Goal: Transaction & Acquisition: Purchase product/service

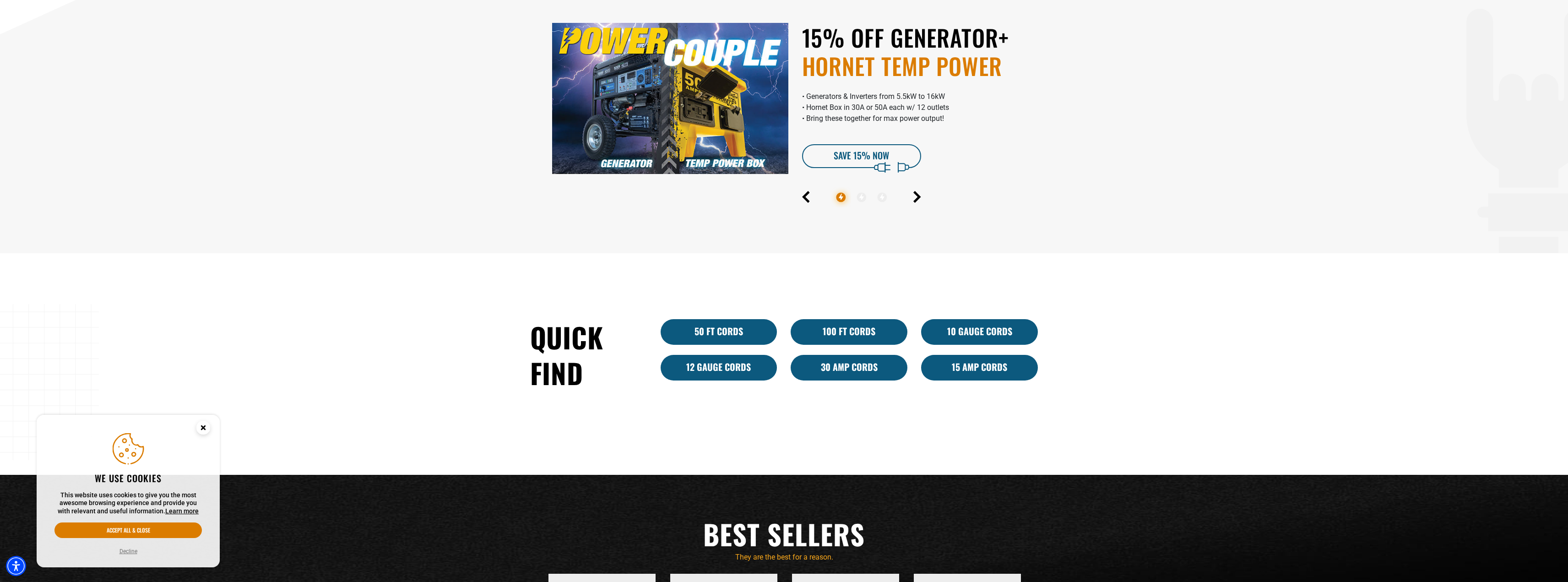
scroll to position [549, 0]
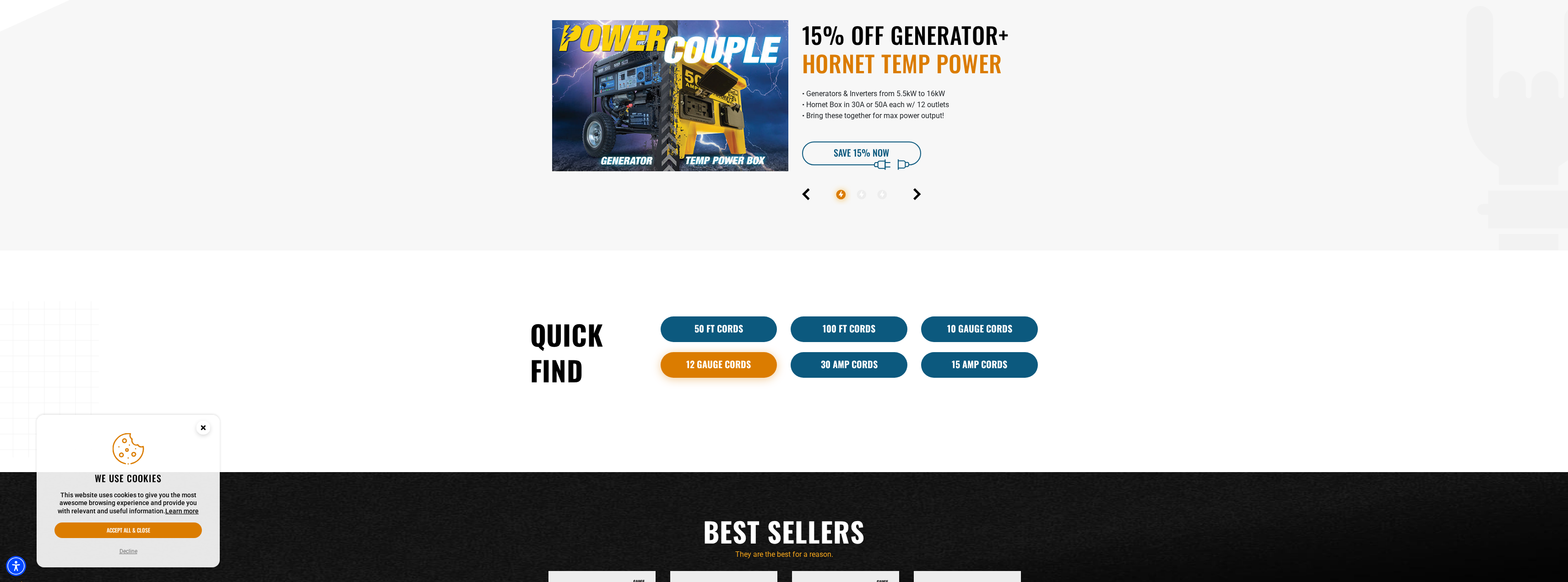
click at [727, 368] on link "12 Gauge Cords" at bounding box center [719, 365] width 117 height 26
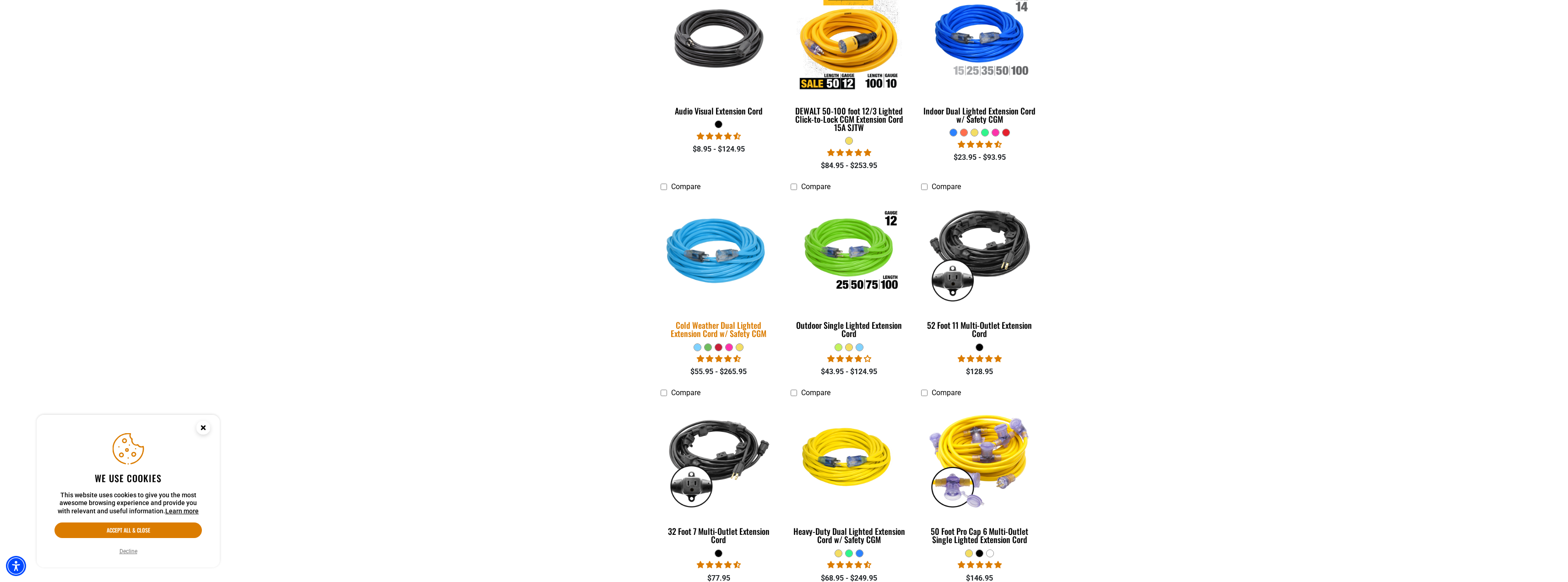
click at [727, 331] on div "Cold Weather Dual Lighted Extension Cord w/ Safety CGM" at bounding box center [719, 329] width 117 height 17
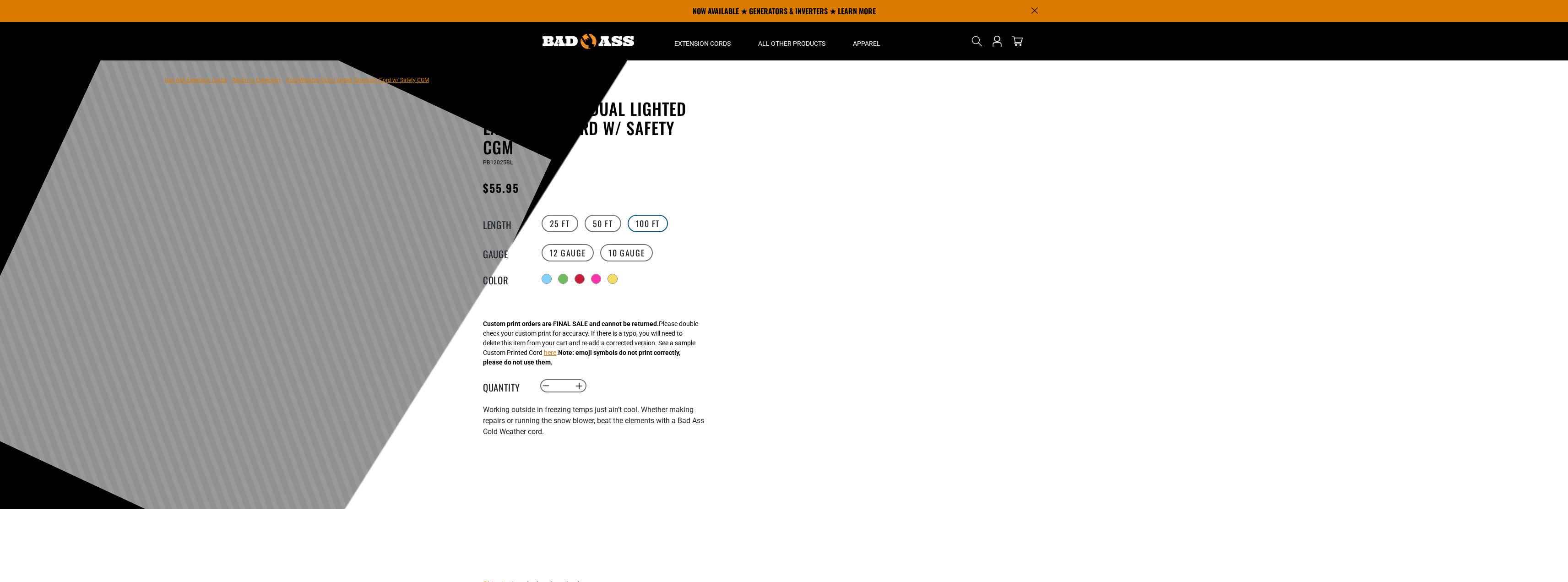
click at [635, 224] on label "100 FT" at bounding box center [648, 223] width 41 height 17
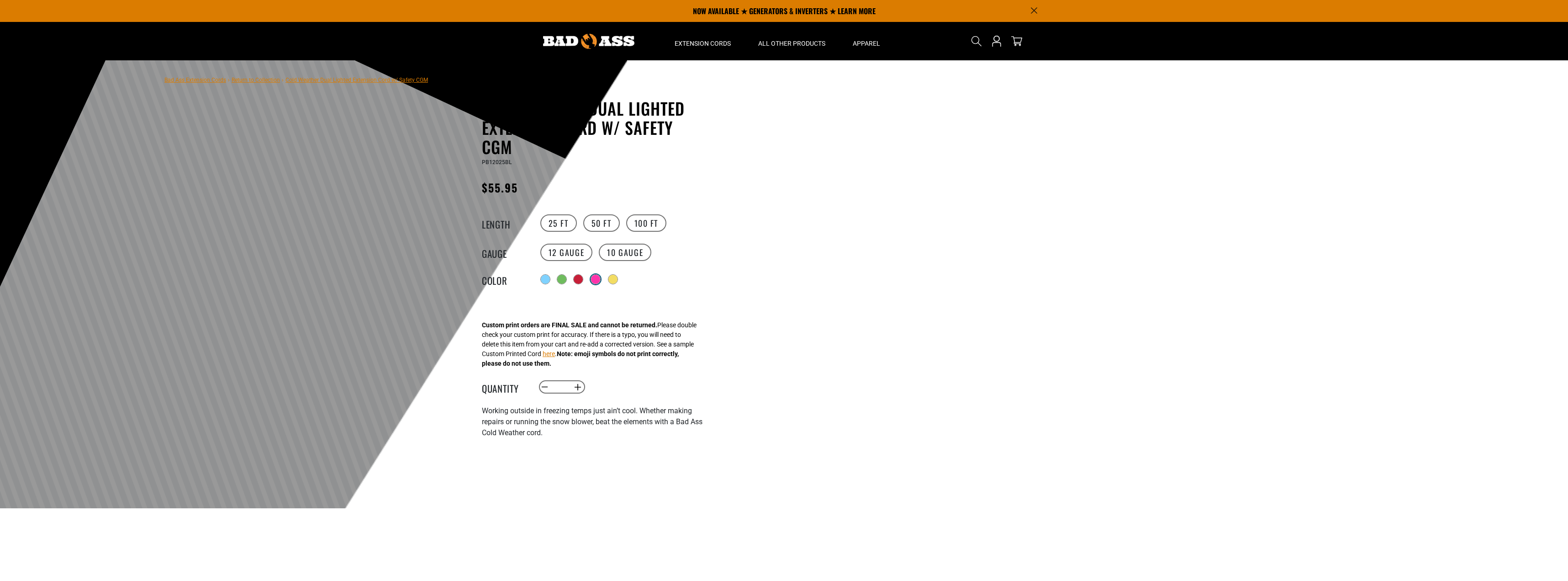
click at [597, 280] on div at bounding box center [596, 279] width 9 height 9
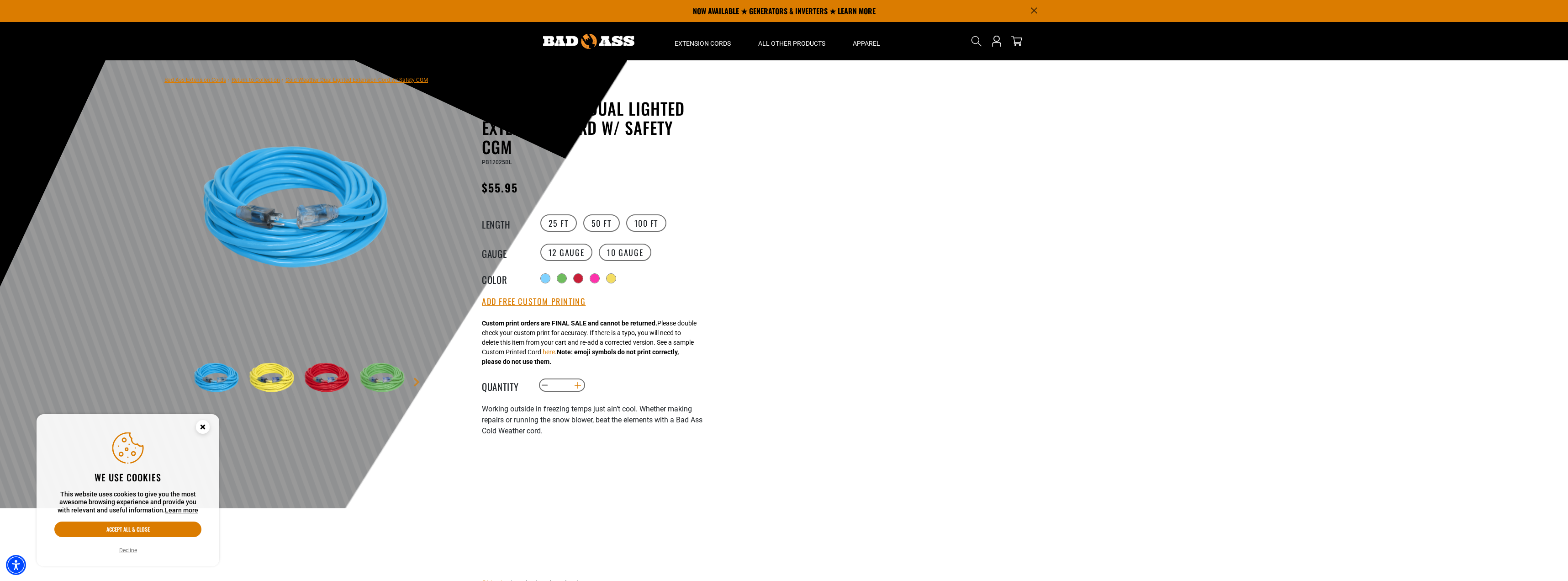
click at [579, 387] on button "Increase quantity for Cold Weather Dual Lighted Extension Cord w/ Safety CGM" at bounding box center [577, 384] width 14 height 16
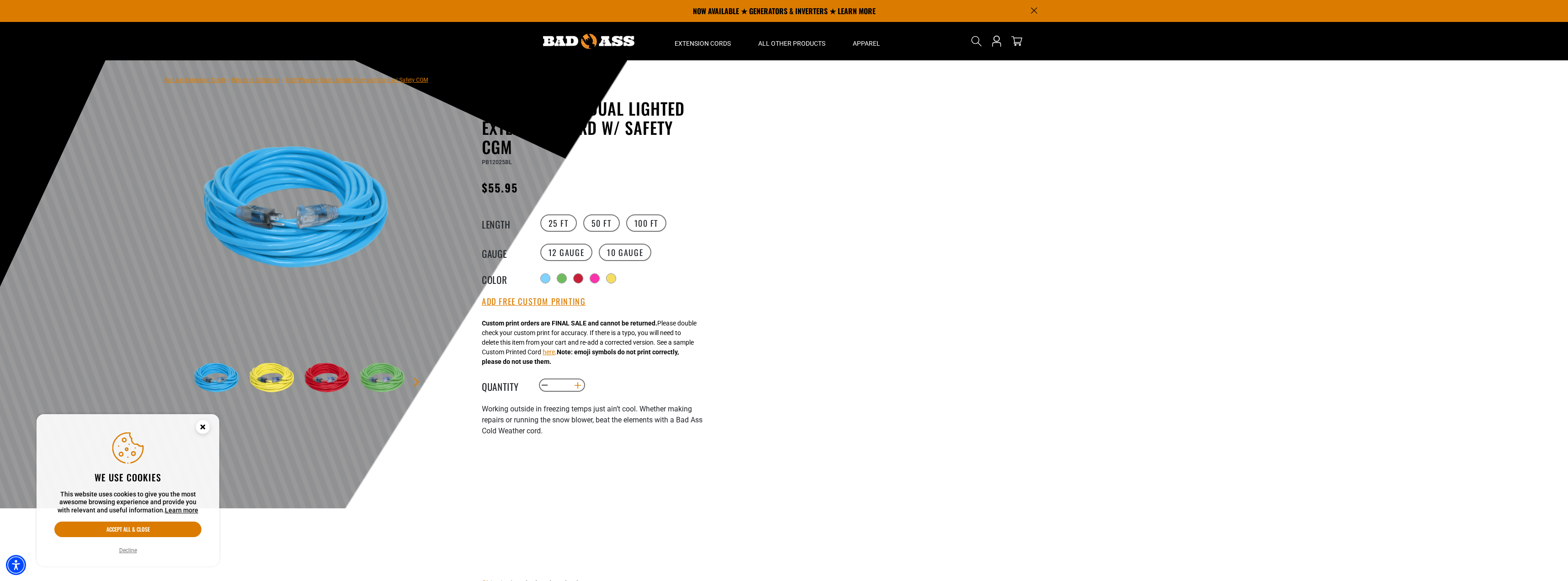
click at [579, 387] on button "Increase quantity for Cold Weather Dual Lighted Extension Cord w/ Safety CGM" at bounding box center [577, 384] width 14 height 16
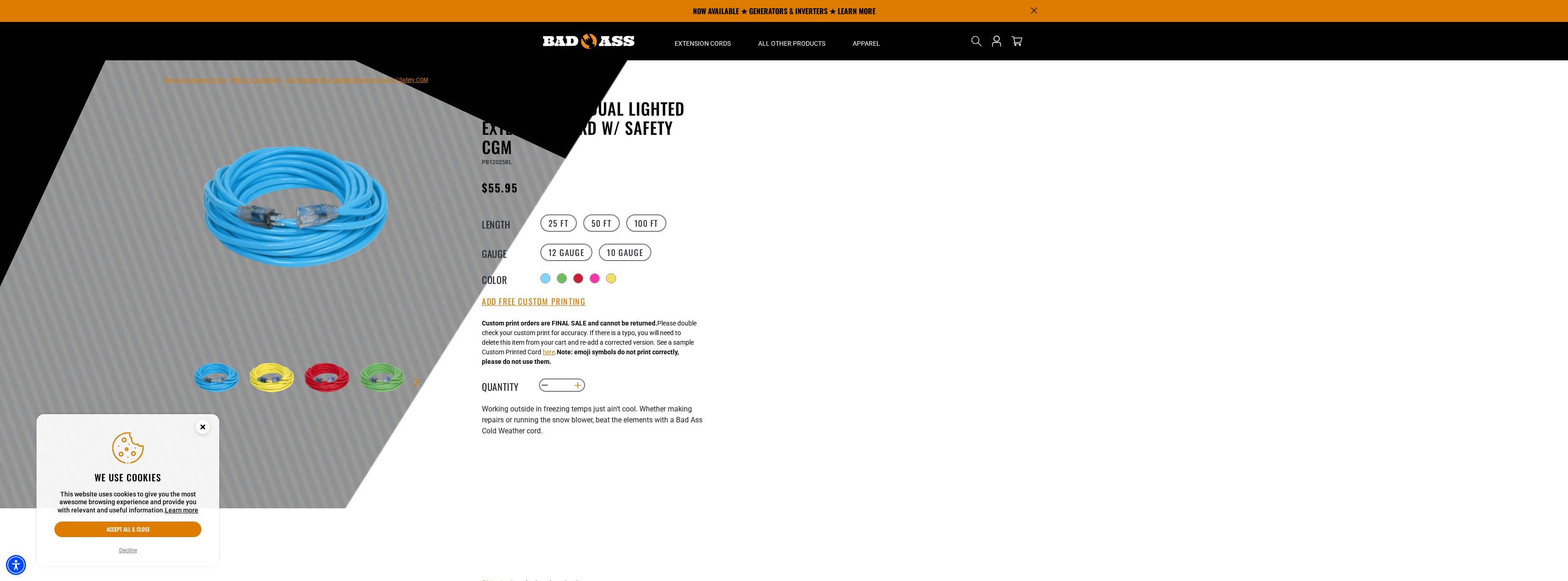
click at [579, 386] on button "Increase quantity for Cold Weather Dual Lighted Extension Cord w/ Safety CGM" at bounding box center [577, 384] width 14 height 16
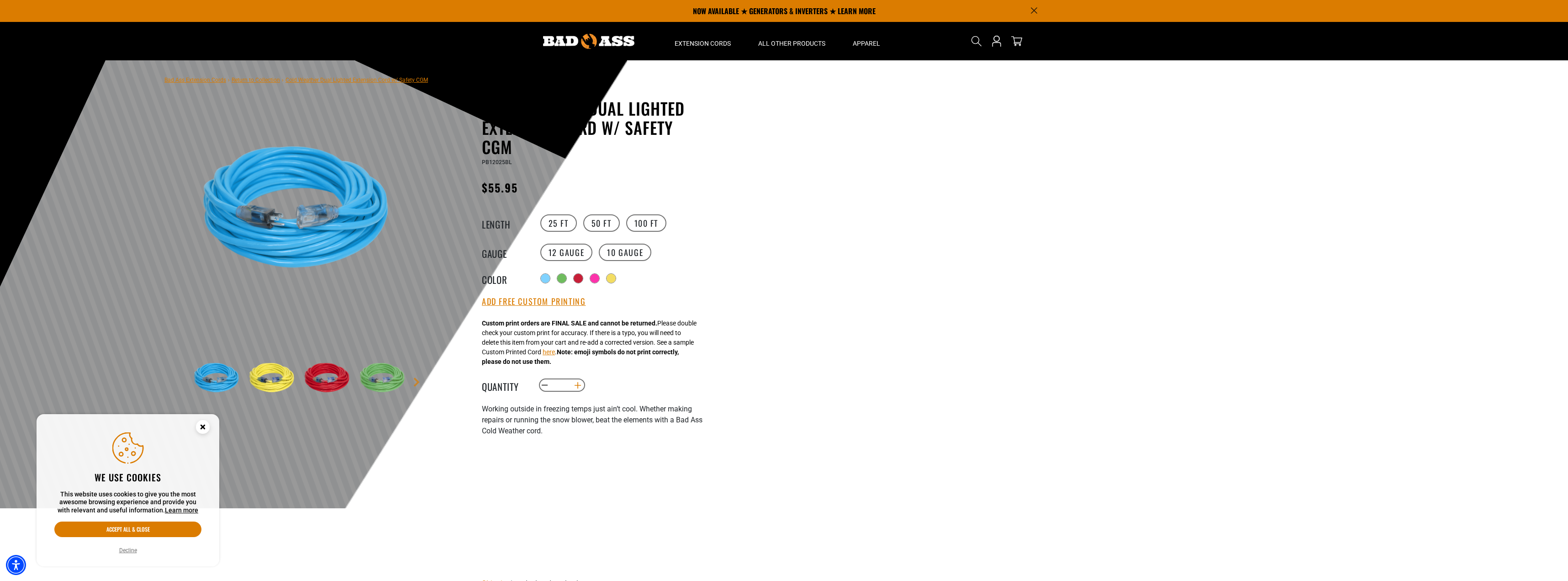
click at [579, 386] on button "Increase quantity for Cold Weather Dual Lighted Extension Cord w/ Safety CGM" at bounding box center [577, 384] width 14 height 16
type input "**"
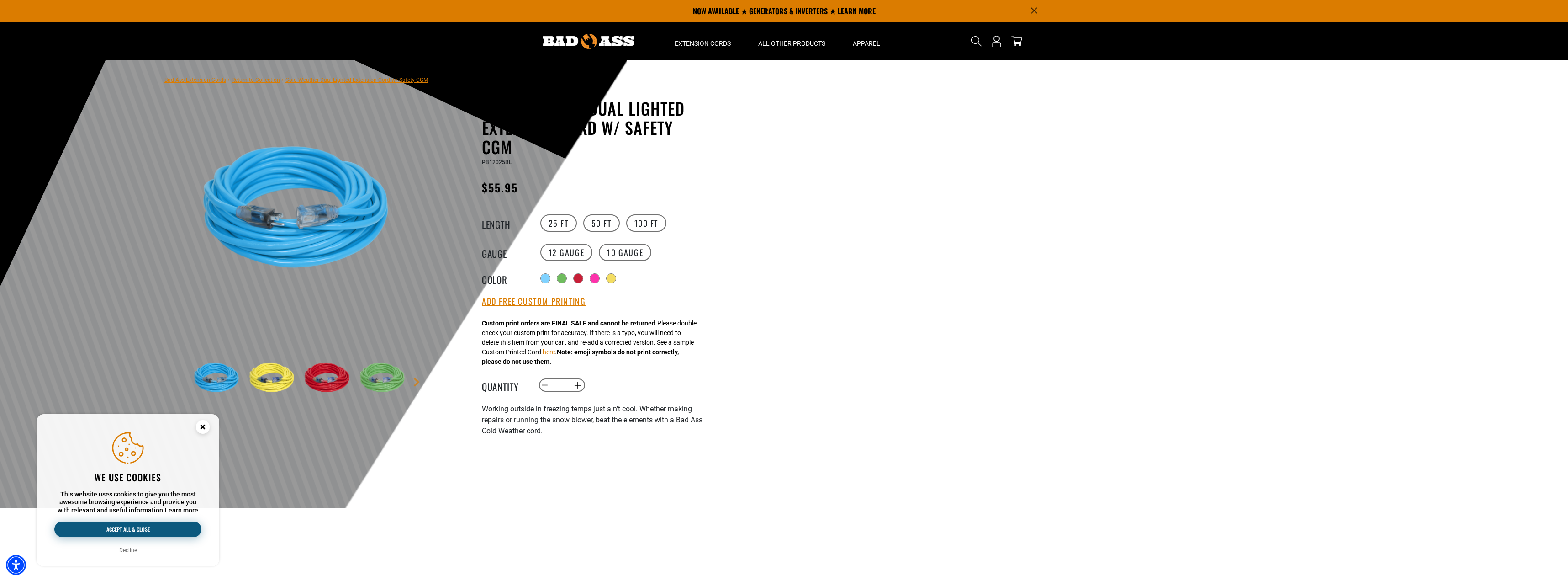
click at [175, 525] on button "Accept all & close" at bounding box center [128, 529] width 147 height 16
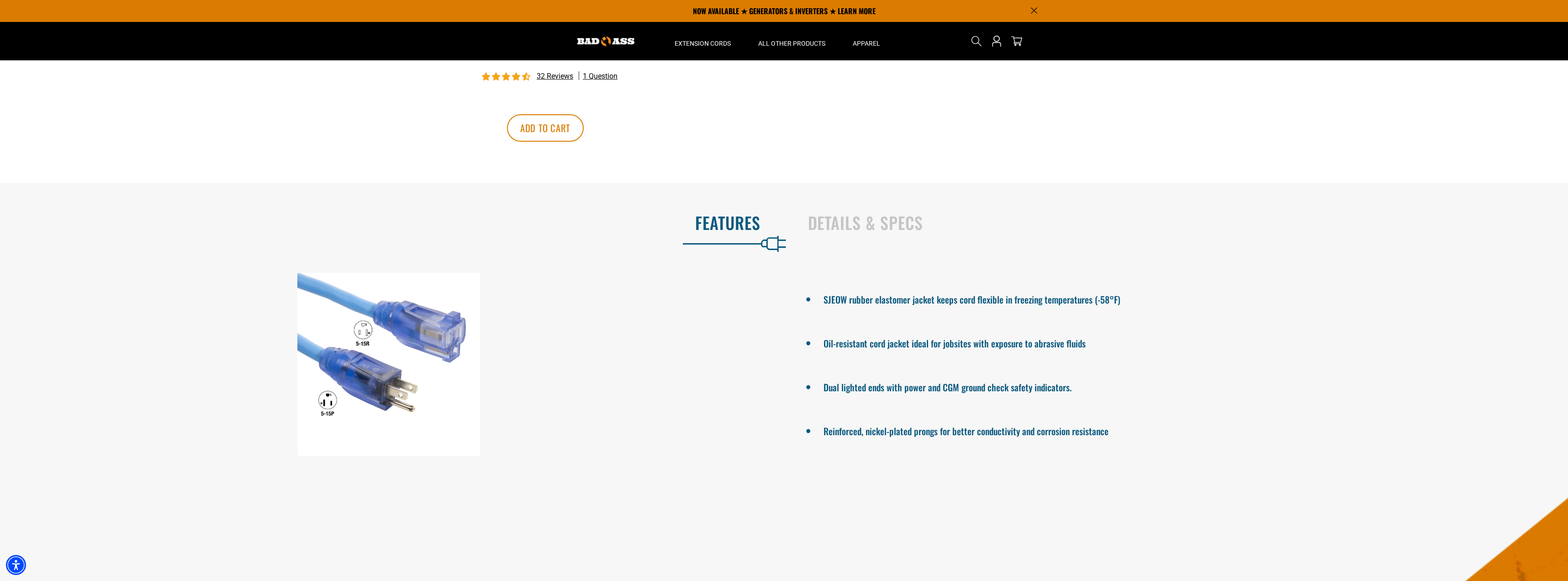
scroll to position [548, 0]
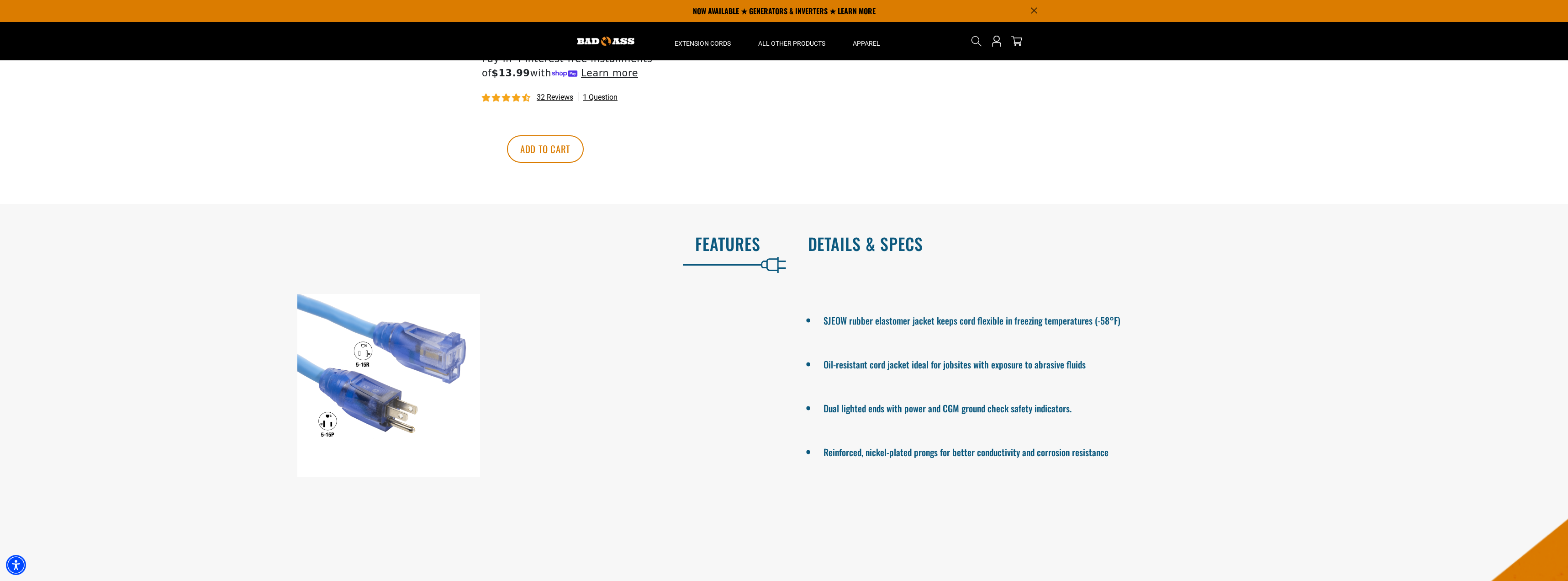
click at [870, 250] on h2 "Details & Specs" at bounding box center [1178, 243] width 741 height 19
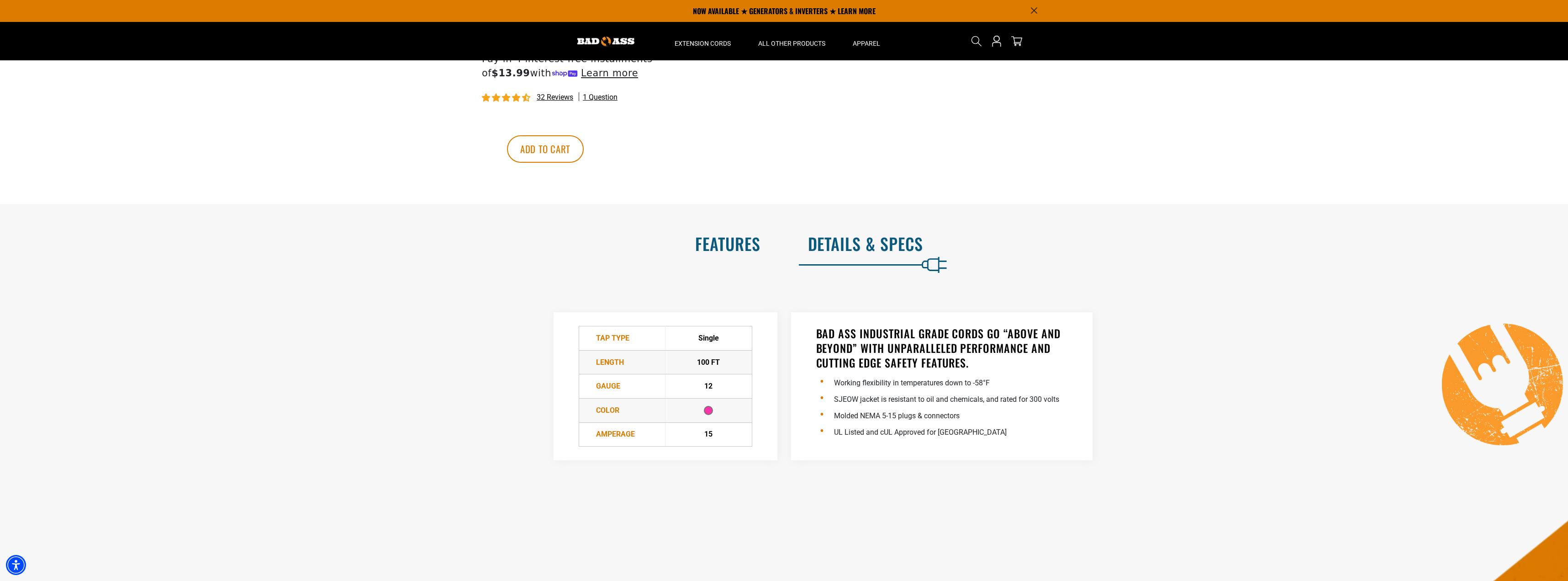
click at [723, 251] on h2 "Features" at bounding box center [390, 243] width 741 height 19
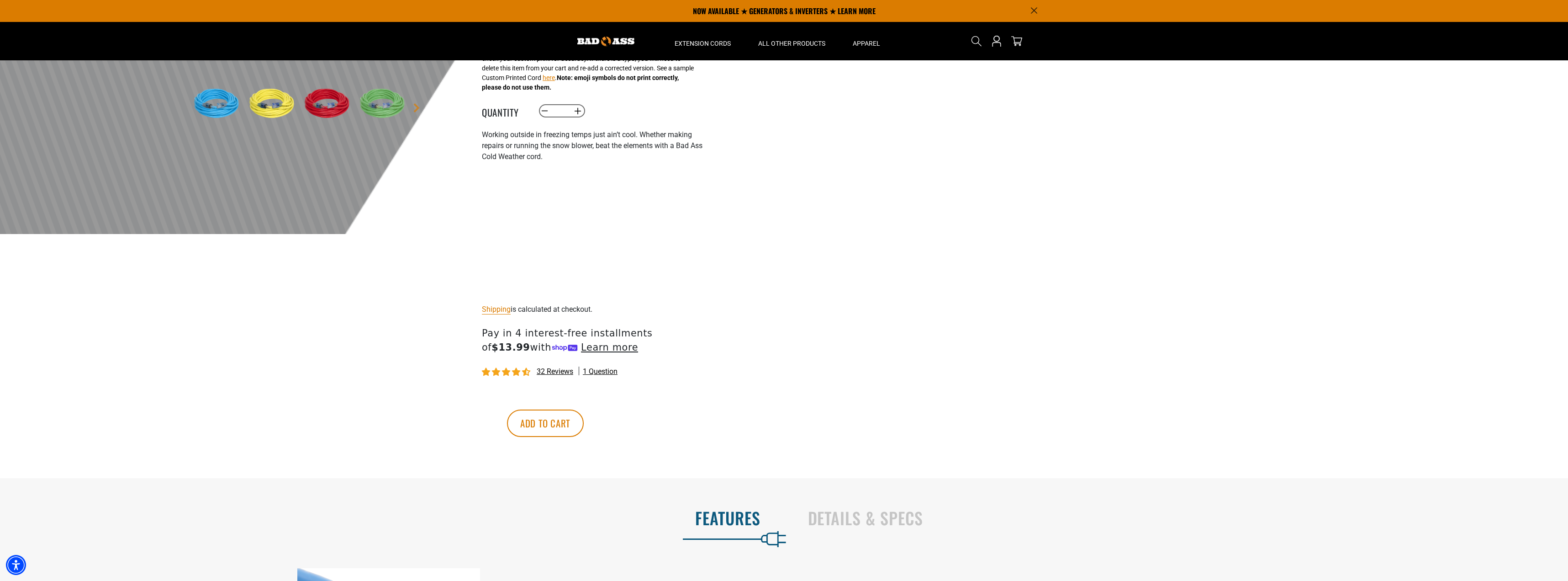
scroll to position [46, 0]
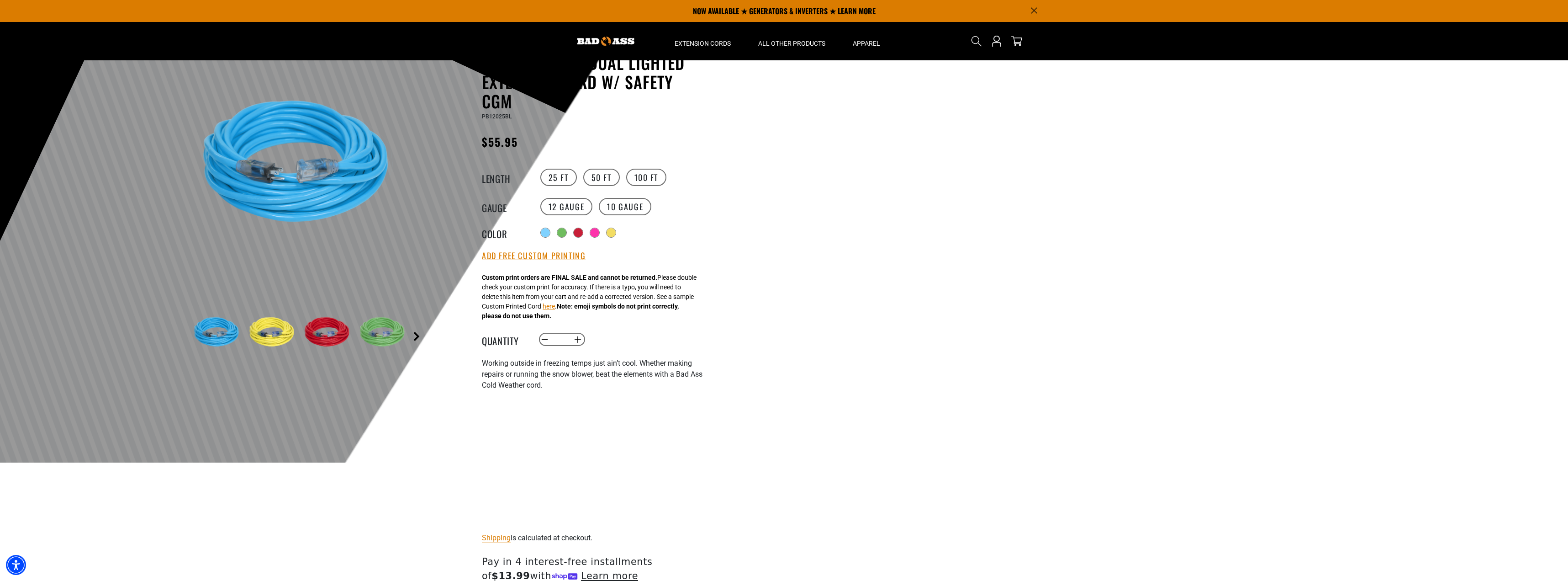
click at [417, 336] on link "Next" at bounding box center [416, 336] width 9 height 9
click at [181, 336] on link "Previous" at bounding box center [182, 336] width 9 height 9
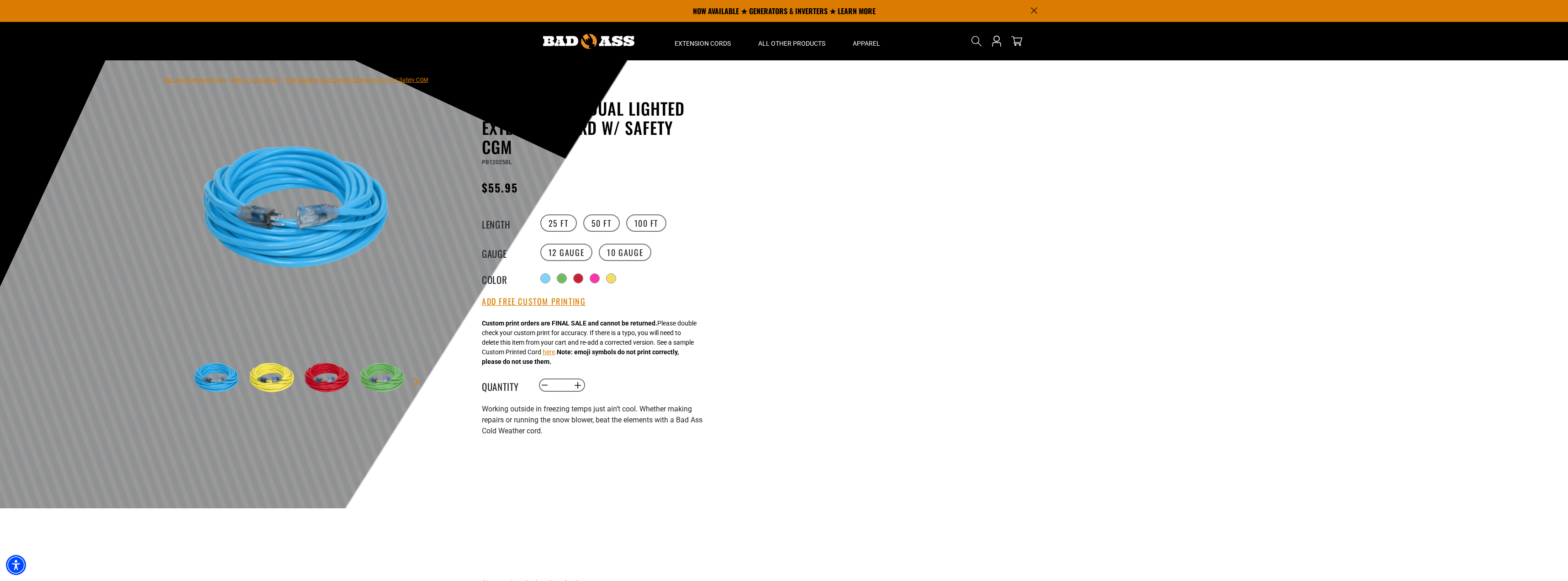
click at [816, 323] on div at bounding box center [784, 284] width 1568 height 448
click at [416, 381] on link "Next" at bounding box center [416, 382] width 9 height 9
click at [183, 382] on link "Previous" at bounding box center [182, 382] width 9 height 9
click at [416, 382] on link "Next" at bounding box center [416, 382] width 9 height 9
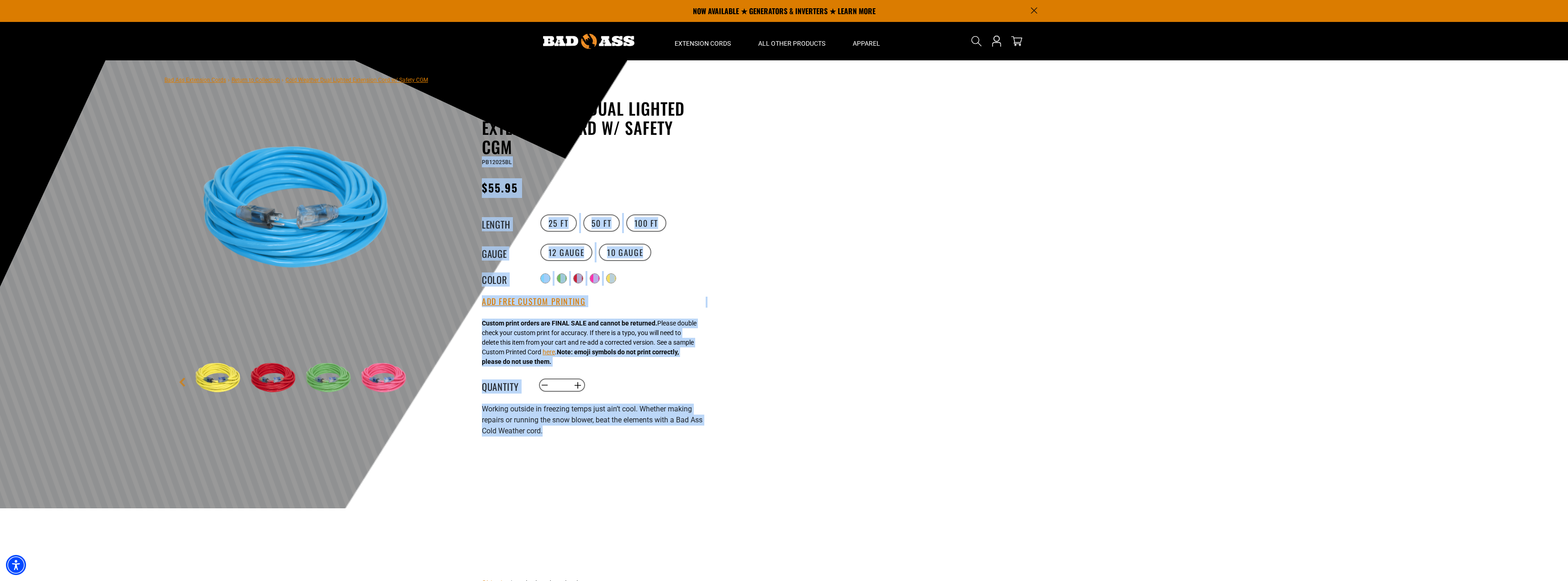
drag, startPoint x: 552, startPoint y: 436, endPoint x: 476, endPoint y: 156, distance: 290.1
click at [476, 156] on div "Cold Weather Dual Lighted Extension Cord w/ Safety CGM Cold Weather Dual Lighte…" at bounding box center [574, 425] width 260 height 654
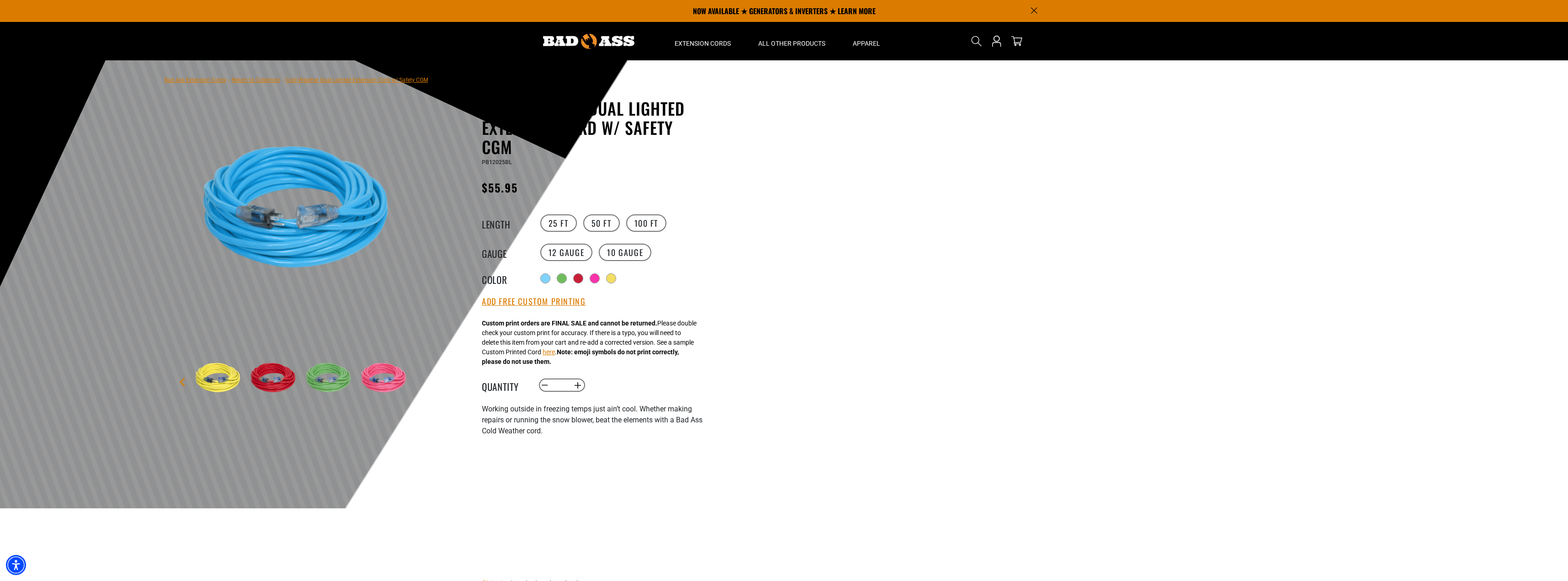
click at [753, 174] on div at bounding box center [784, 284] width 1568 height 448
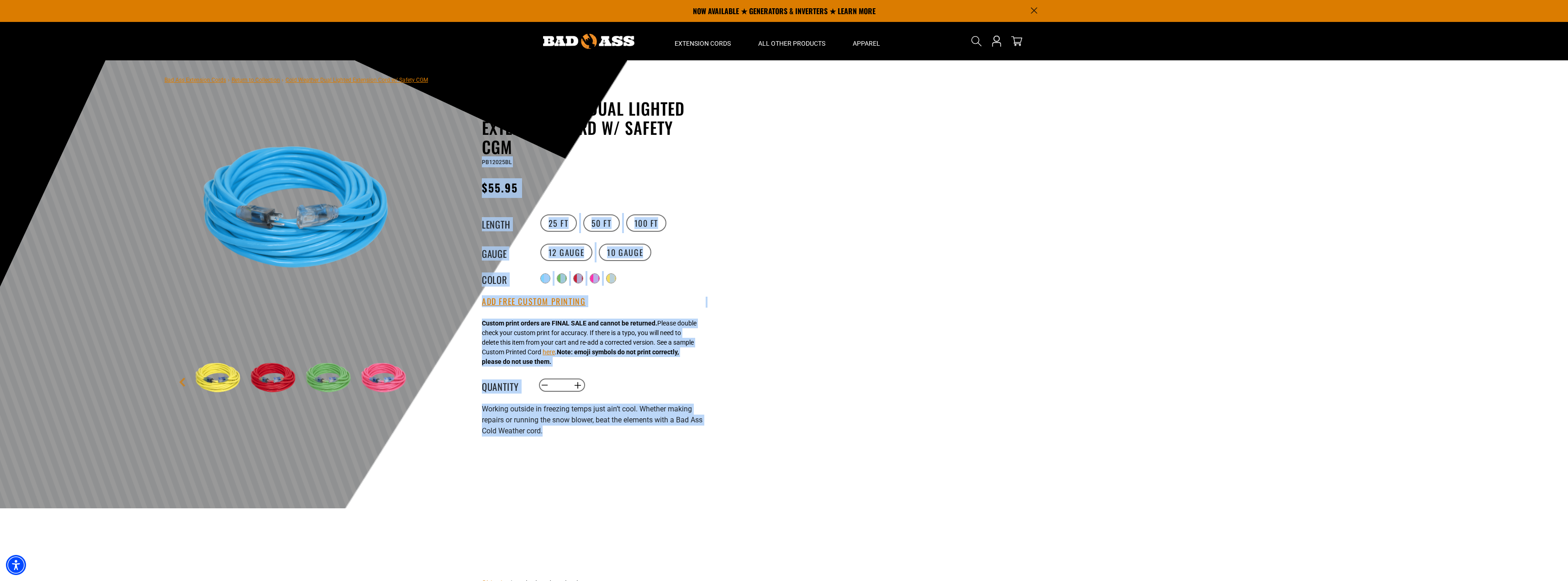
drag, startPoint x: 554, startPoint y: 436, endPoint x: 476, endPoint y: 160, distance: 286.8
click at [476, 160] on div "Cold Weather Dual Lighted Extension Cord w/ Safety CGM Cold Weather Dual Lighte…" at bounding box center [574, 425] width 260 height 654
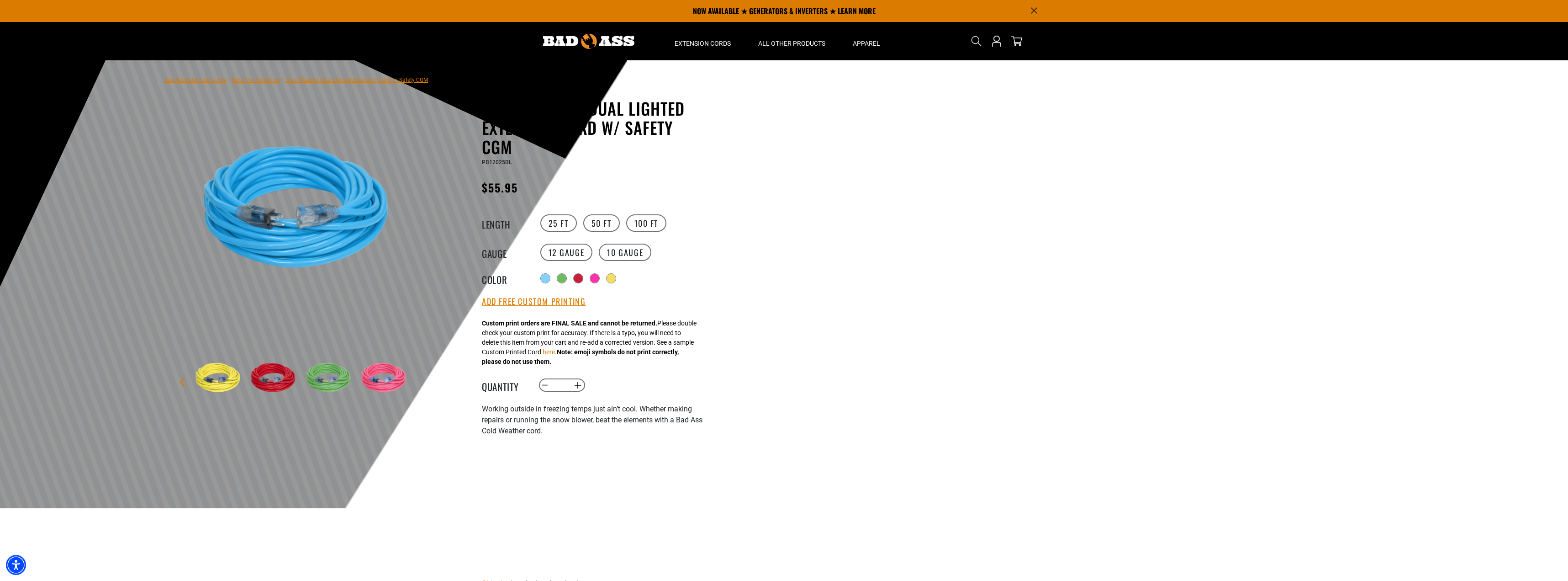
click at [881, 208] on div at bounding box center [784, 284] width 1568 height 448
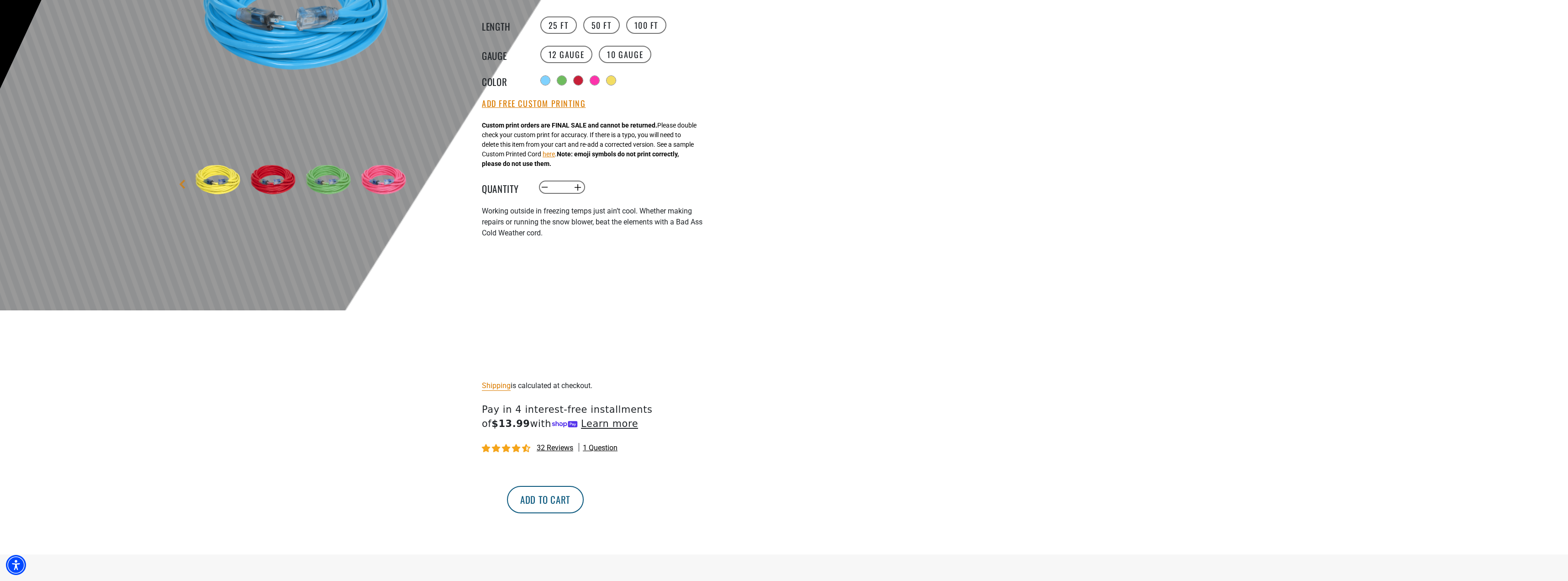
scroll to position [274, 0]
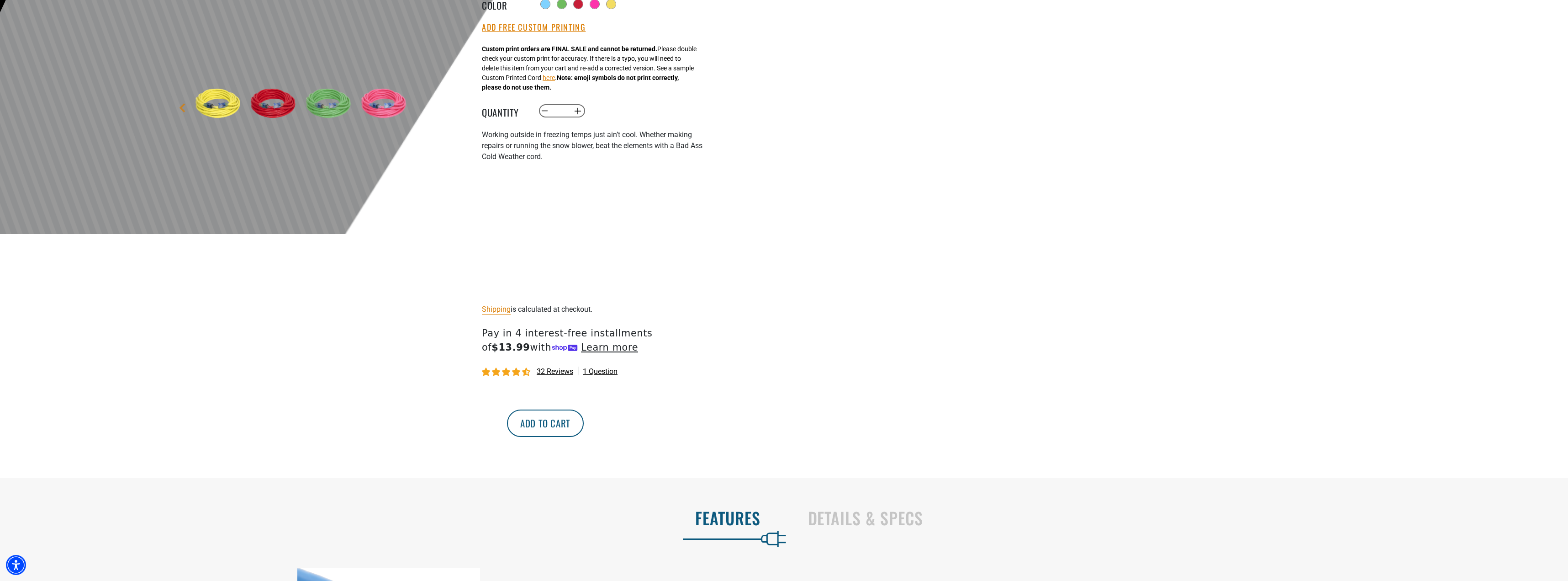
click at [584, 424] on button "Add to cart" at bounding box center [545, 423] width 76 height 28
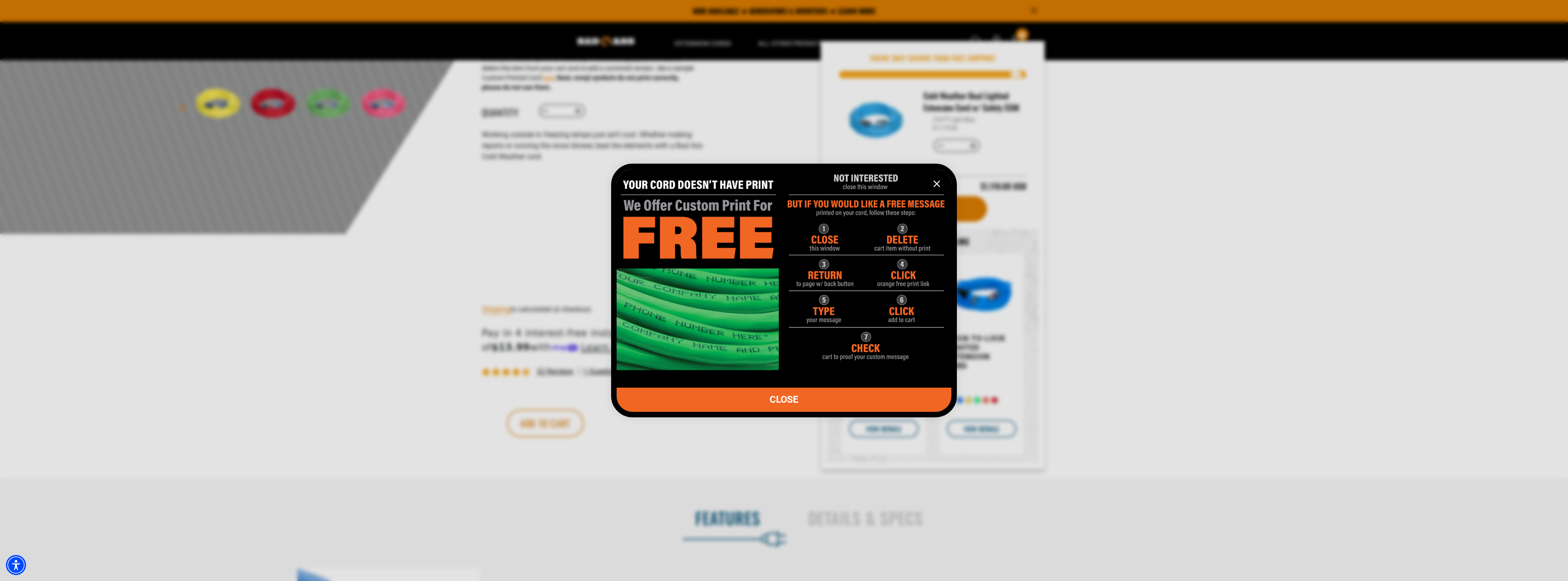
click at [937, 180] on icon "information" at bounding box center [937, 184] width 11 height 11
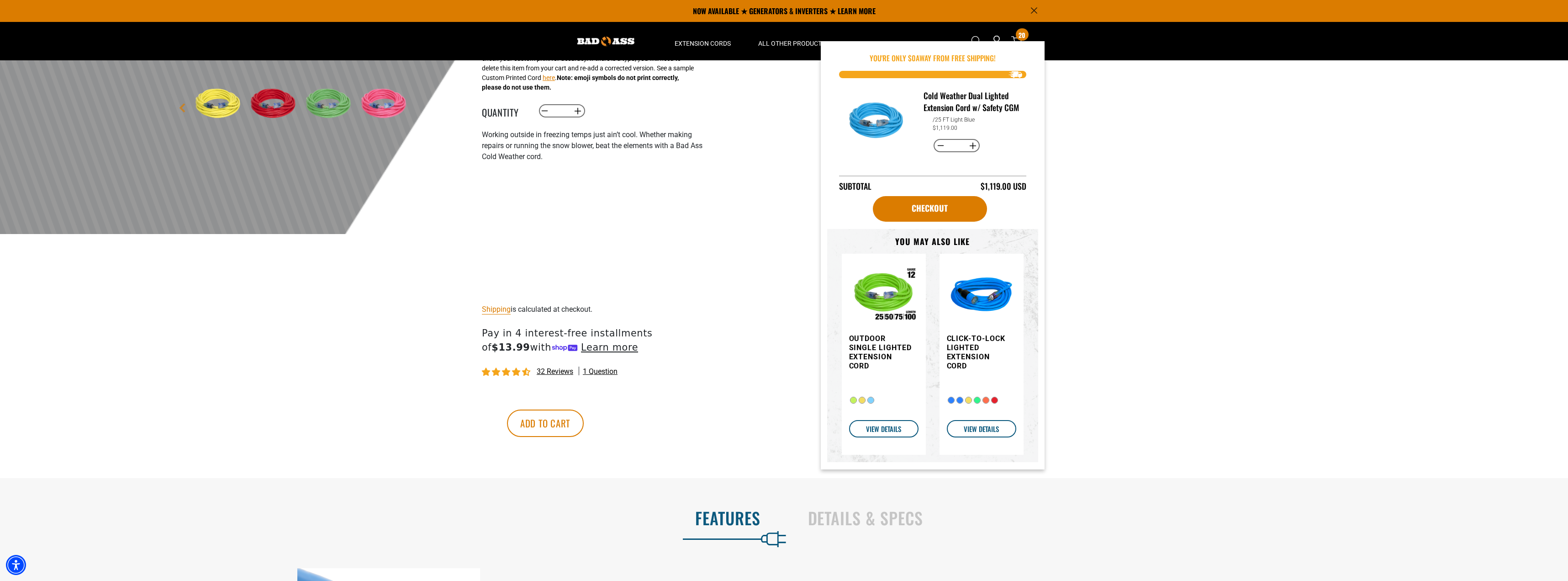
click at [1114, 142] on div at bounding box center [784, 9] width 1568 height 448
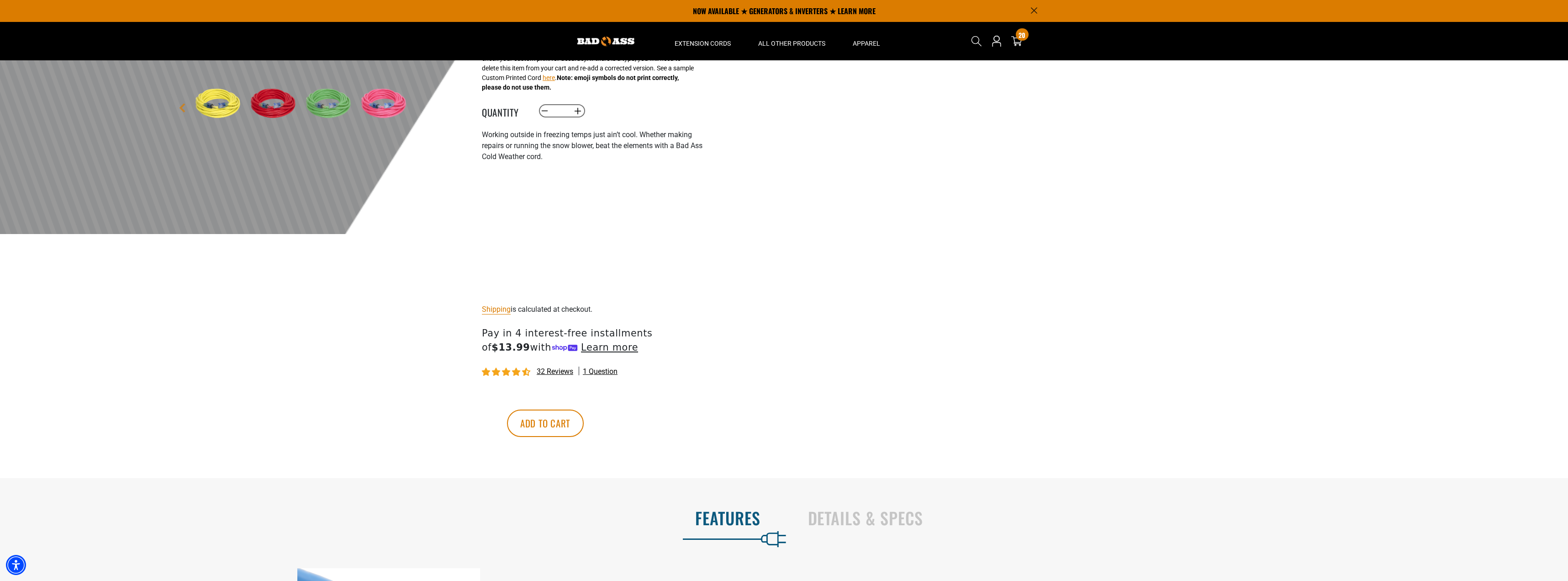
drag, startPoint x: 1017, startPoint y: 40, endPoint x: 978, endPoint y: 100, distance: 71.6
click at [978, 100] on div at bounding box center [784, 9] width 1568 height 448
click at [1017, 44] on icon "cart" at bounding box center [1017, 40] width 12 height 12
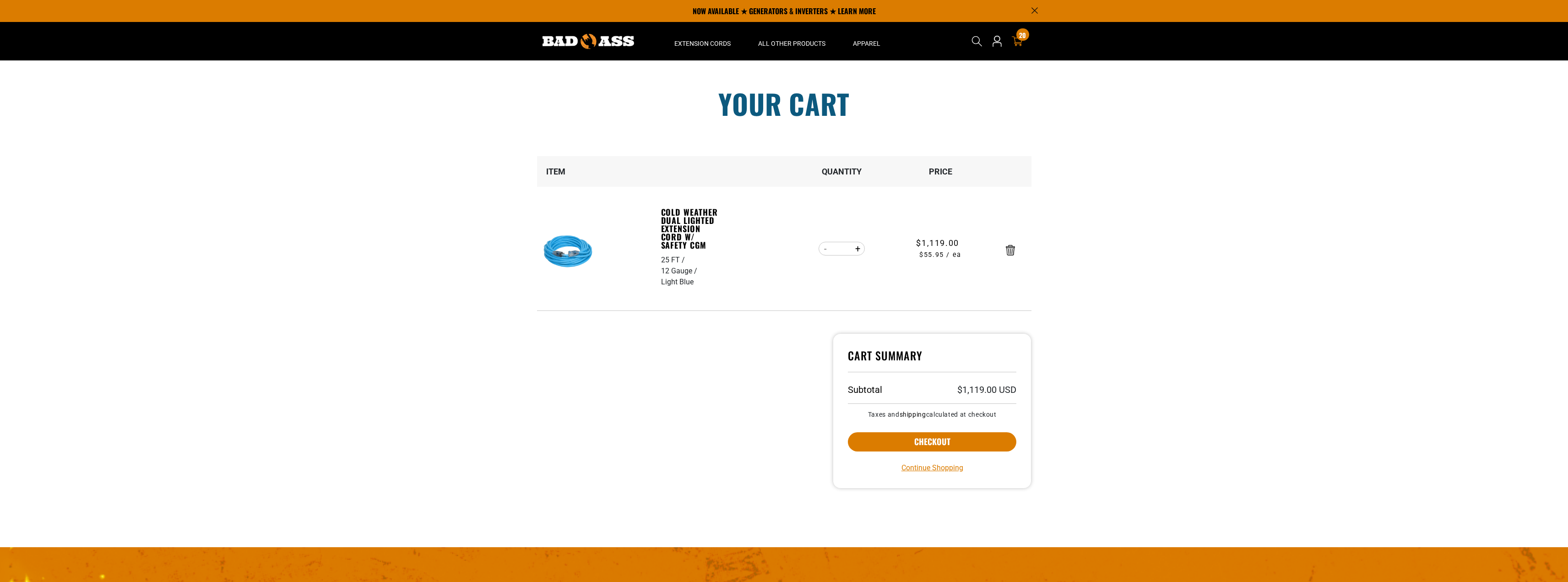
click at [1011, 242] on div at bounding box center [1011, 248] width 41 height 14
click at [1013, 249] on icon "Remove Cold Weather Dual Lighted Extension Cord w/ Safety CGM - 25 FT / 12 Gaug…" at bounding box center [1011, 250] width 9 height 10
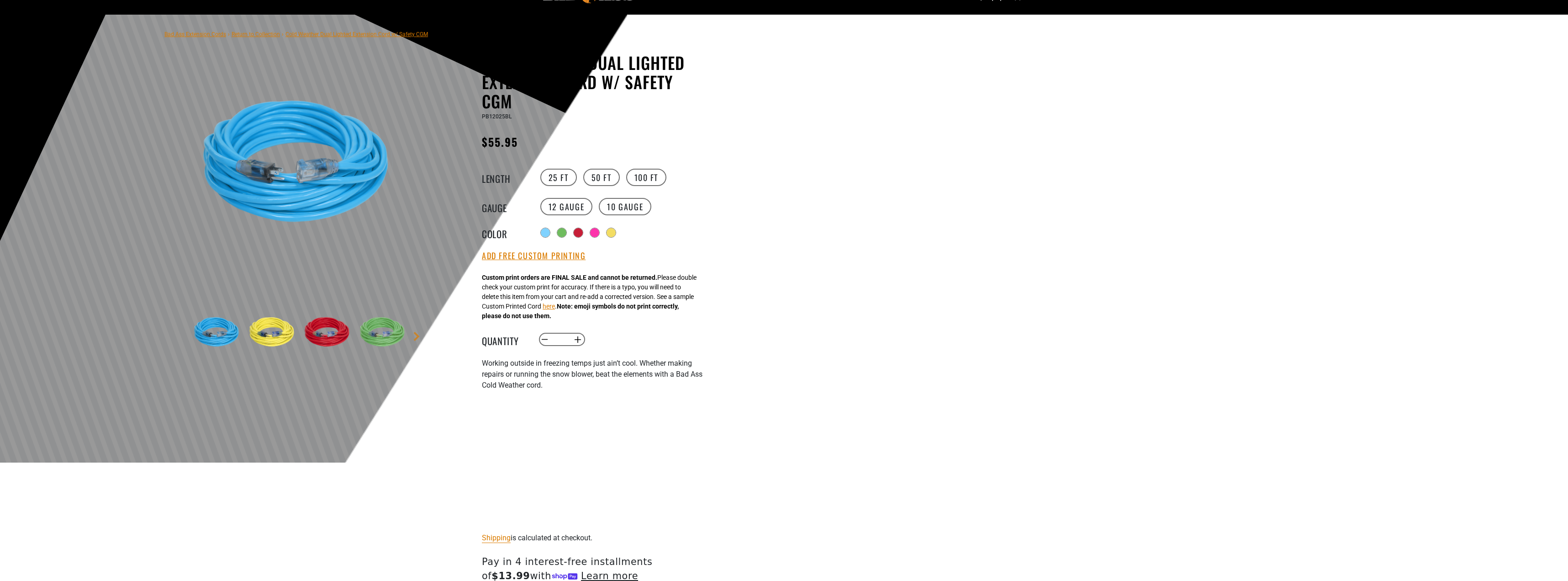
scroll to position [46, 0]
click at [598, 237] on div at bounding box center [596, 234] width 9 height 9
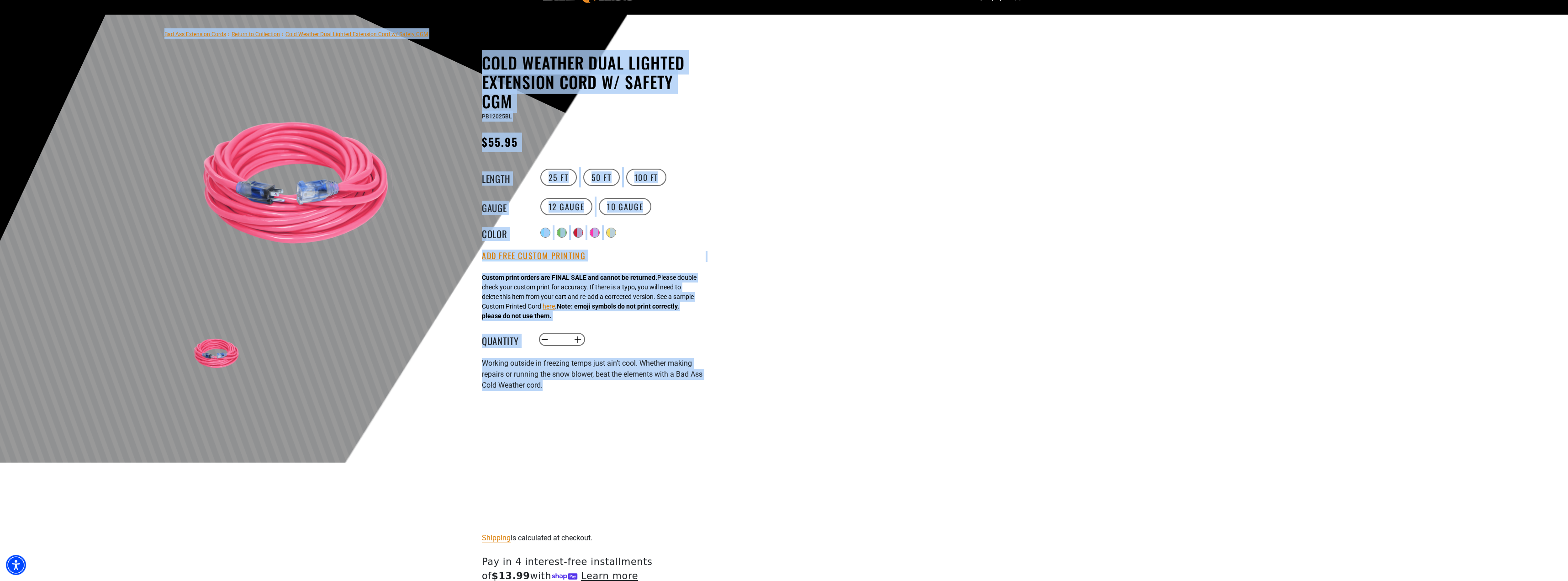
drag, startPoint x: 549, startPoint y: 393, endPoint x: 741, endPoint y: 350, distance: 196.8
click at [741, 350] on section "Bad Ass Extension Cords › Return to Collection › Cold Weather Dual Lighted Exte…" at bounding box center [438, 360] width 877 height 691
click at [741, 351] on div at bounding box center [784, 238] width 1568 height 448
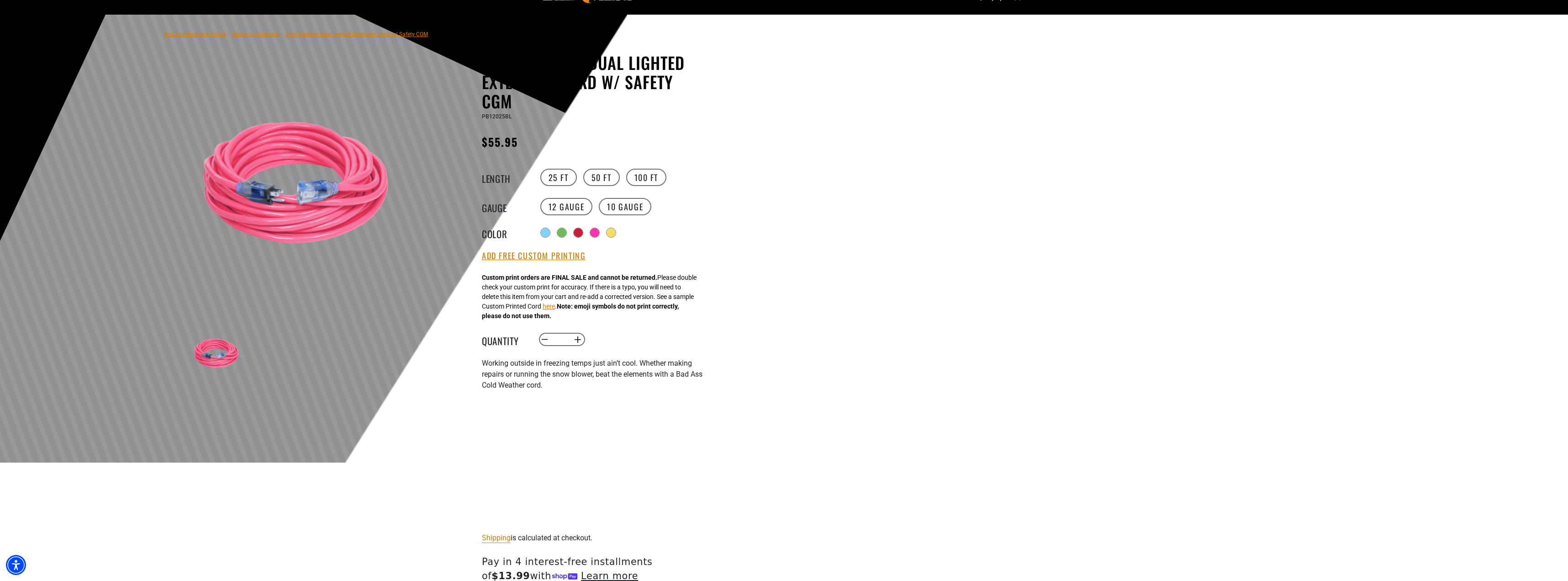
click at [939, 85] on div at bounding box center [784, 238] width 1568 height 448
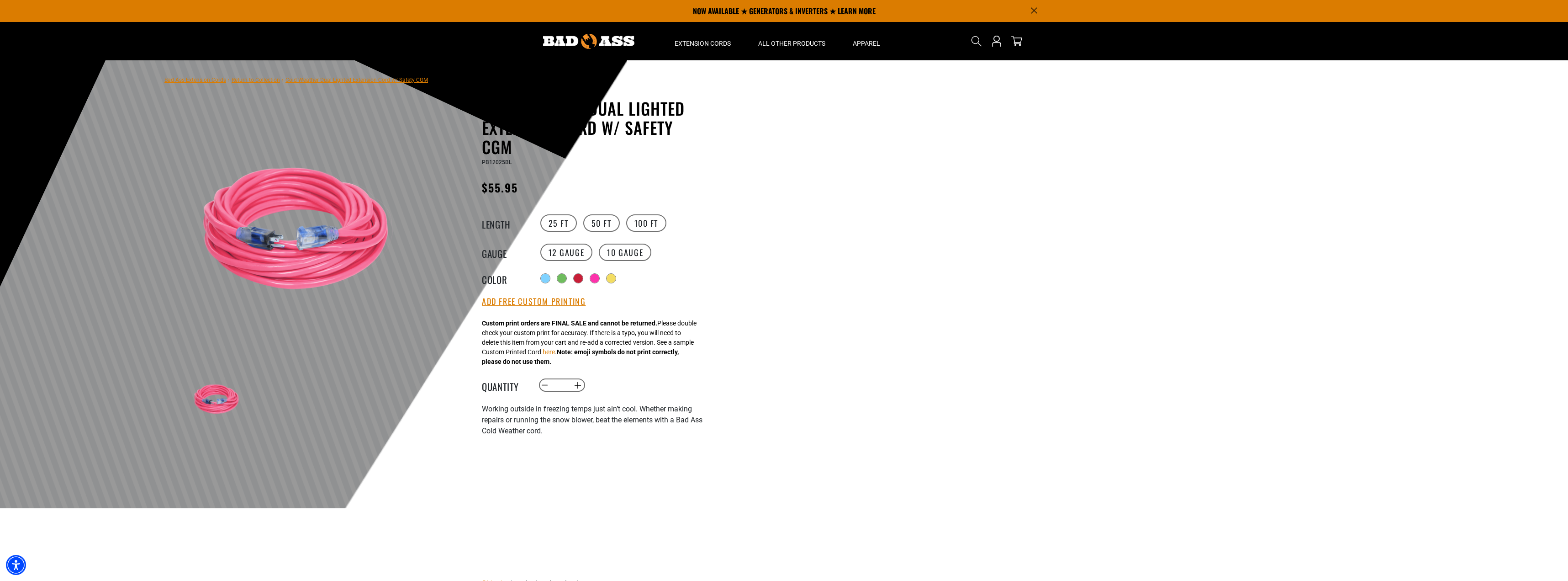
click at [1033, 8] on icon "Announcement" at bounding box center [1034, 10] width 6 height 6
